Goal: Find contact information: Find contact information

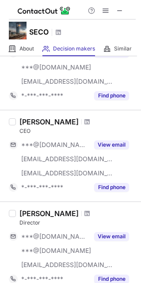
scroll to position [88, 0]
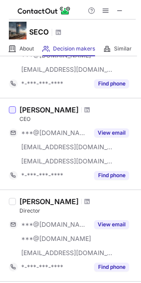
click at [13, 111] on div at bounding box center [12, 109] width 7 height 7
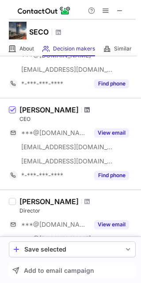
click at [85, 111] on span at bounding box center [87, 109] width 5 height 7
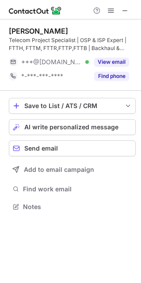
scroll to position [200, 141]
click at [122, 11] on span at bounding box center [125, 10] width 7 height 7
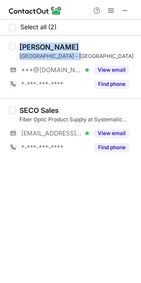
drag, startPoint x: 81, startPoint y: 55, endPoint x: 13, endPoint y: 52, distance: 68.2
click at [12, 52] on div "AHMAD JAWARNEH Saudi Arabia - Jeddah ***@yahoo.com Verified View email *-***-**…" at bounding box center [70, 66] width 141 height 63
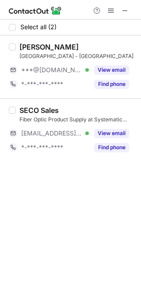
drag, startPoint x: 12, startPoint y: 45, endPoint x: 13, endPoint y: 54, distance: 9.3
click at [13, 54] on label at bounding box center [12, 66] width 7 height 49
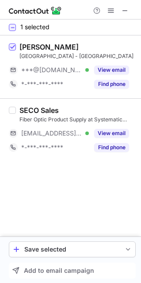
drag, startPoint x: 13, startPoint y: 55, endPoint x: 47, endPoint y: 56, distance: 34.5
click at [13, 61] on label at bounding box center [12, 66] width 7 height 49
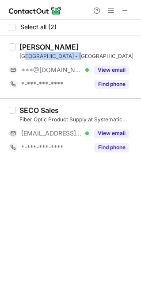
drag, startPoint x: 79, startPoint y: 57, endPoint x: 24, endPoint y: 50, distance: 55.3
click at [25, 51] on div "AHMAD JAWARNEH Saudi Arabia - Jeddah" at bounding box center [77, 51] width 116 height 18
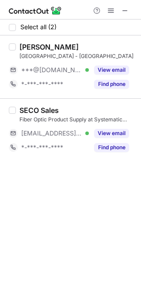
drag, startPoint x: 21, startPoint y: 43, endPoint x: 18, endPoint y: 50, distance: 7.5
click at [18, 50] on div "AHMAD JAWARNEH Saudi Arabia - Jeddah ***@yahoo.com Verified View email *-***-**…" at bounding box center [76, 66] width 120 height 49
click at [126, 11] on span at bounding box center [125, 10] width 7 height 7
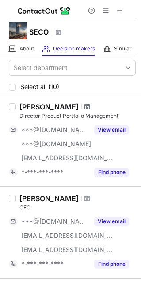
click at [85, 104] on span at bounding box center [87, 106] width 5 height 7
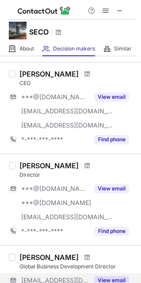
scroll to position [133, 0]
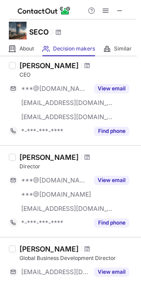
click at [81, 65] on div at bounding box center [87, 65] width 12 height 5
click at [121, 8] on span at bounding box center [119, 10] width 7 height 7
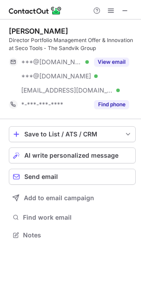
scroll to position [228, 141]
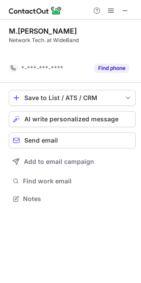
scroll to position [178, 141]
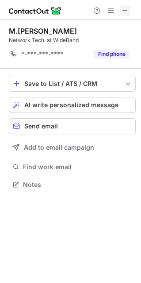
click at [124, 10] on span at bounding box center [125, 10] width 7 height 7
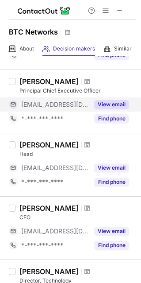
scroll to position [354, 0]
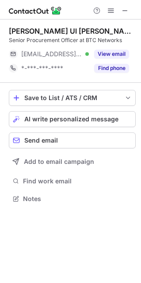
scroll to position [4, 4]
click at [123, 9] on span at bounding box center [125, 10] width 7 height 7
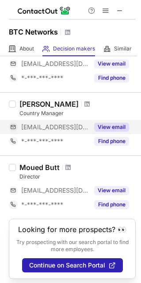
scroll to position [538, 0]
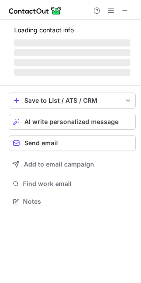
scroll to position [4, 4]
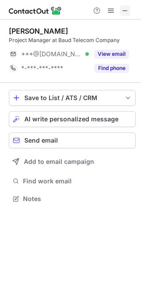
click at [123, 11] on span at bounding box center [125, 10] width 7 height 7
